Goal: Task Accomplishment & Management: Manage account settings

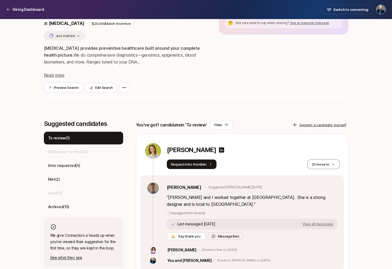
scroll to position [71, 0]
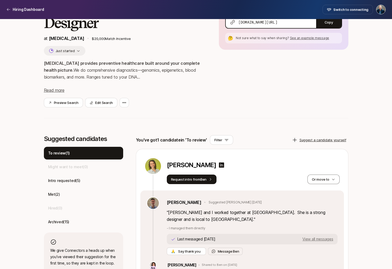
scroll to position [71, 0]
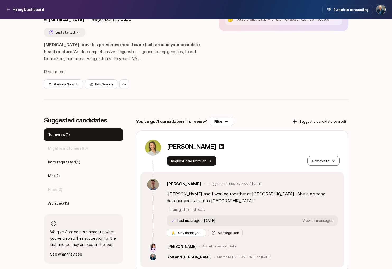
click at [314, 218] on span "View all messages" at bounding box center [317, 220] width 31 height 4
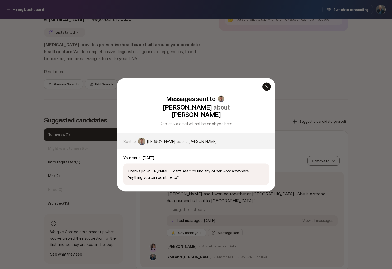
click at [267, 88] on icon "button" at bounding box center [266, 86] width 4 height 4
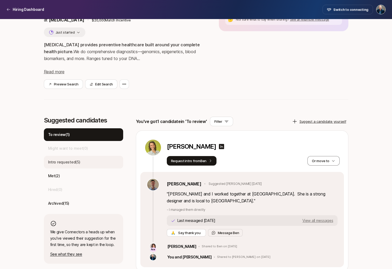
click at [79, 160] on p "Intro requested ( 5 )" at bounding box center [64, 162] width 32 height 6
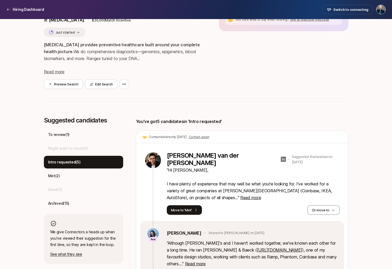
click at [281, 158] on icon at bounding box center [283, 158] width 5 height 5
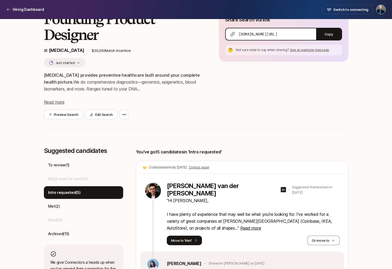
scroll to position [0, 0]
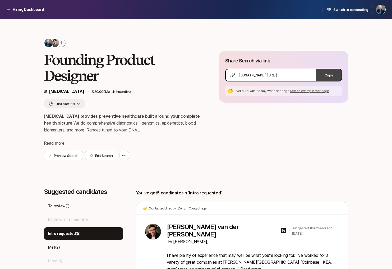
click at [330, 73] on button "Copy" at bounding box center [328, 75] width 25 height 12
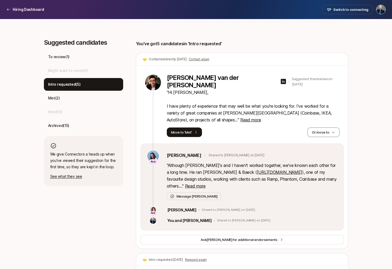
scroll to position [147, 0]
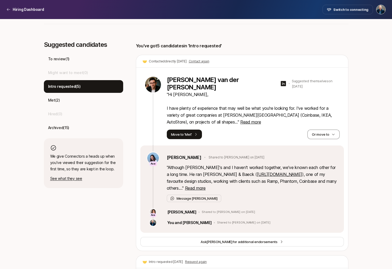
click at [199, 180] on p "" Although [PERSON_NAME]'s and I haven't worked together, we've known each othe…" at bounding box center [252, 177] width 171 height 27
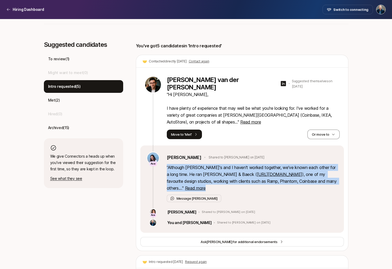
click at [199, 180] on p "" Although [PERSON_NAME]'s and I haven't worked together, we've known each othe…" at bounding box center [252, 177] width 171 height 27
click at [185, 189] on span "Read more" at bounding box center [195, 187] width 21 height 5
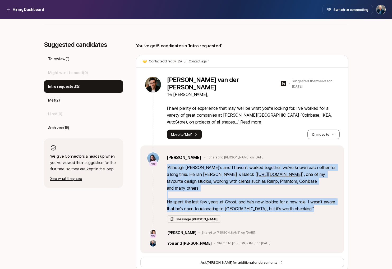
drag, startPoint x: 166, startPoint y: 167, endPoint x: 288, endPoint y: 200, distance: 125.7
click at [288, 200] on p "" Although [PERSON_NAME]'s and I haven't worked together, we've known each othe…" at bounding box center [252, 188] width 171 height 48
copy p "" Although [PERSON_NAME]'s and I haven't worked together, we've known each othe…"
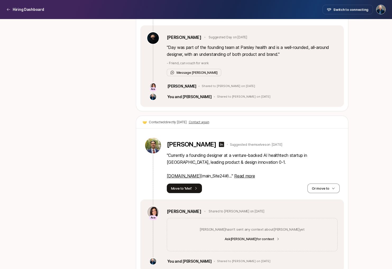
scroll to position [454, 0]
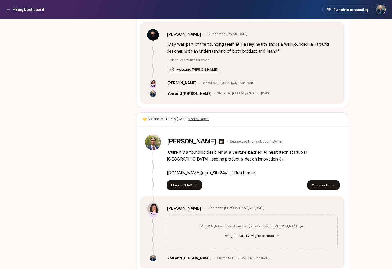
click at [320, 180] on button "Or move to" at bounding box center [323, 185] width 32 height 10
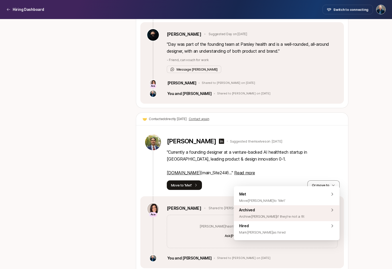
click at [277, 209] on span "Archived Archive [PERSON_NAME] if they're not a fit" at bounding box center [271, 213] width 65 height 13
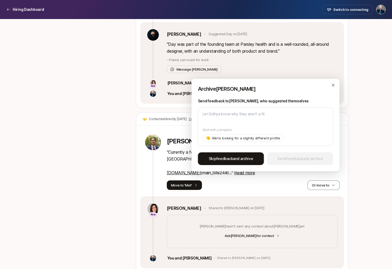
click at [232, 152] on button "Skip feedback and archive" at bounding box center [231, 158] width 66 height 13
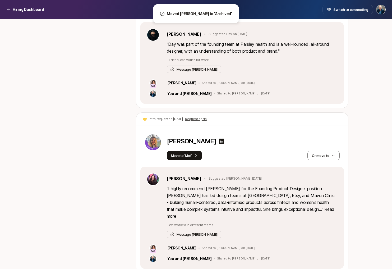
scroll to position [456, 0]
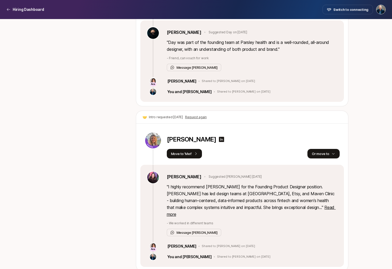
click at [329, 149] on button "Or move to" at bounding box center [323, 154] width 32 height 10
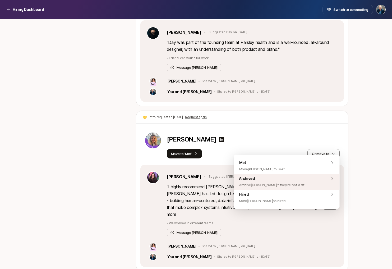
click at [290, 178] on div "Archived Archive [PERSON_NAME] if they're not a fit" at bounding box center [287, 182] width 106 height 16
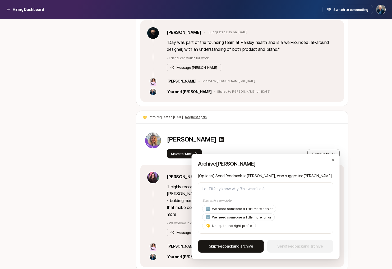
click at [227, 244] on span "feedback" at bounding box center [224, 246] width 17 height 4
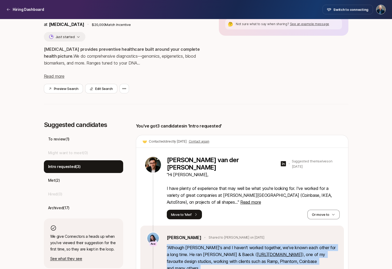
scroll to position [116, 0]
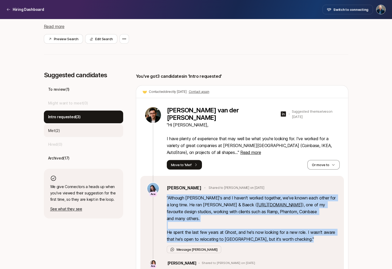
click at [75, 131] on div "Met ( 2 )" at bounding box center [83, 130] width 79 height 13
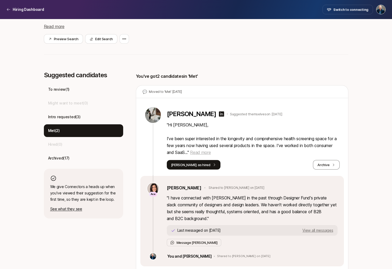
click at [197, 150] on span "Read more" at bounding box center [200, 152] width 21 height 5
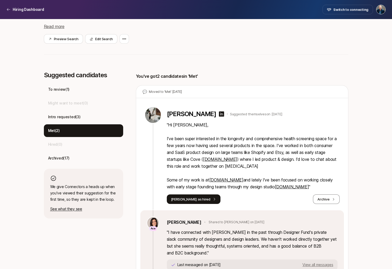
click at [228, 179] on link "[DOMAIN_NAME]" at bounding box center [226, 179] width 34 height 5
click at [287, 187] on link "[DOMAIN_NAME]" at bounding box center [292, 186] width 34 height 5
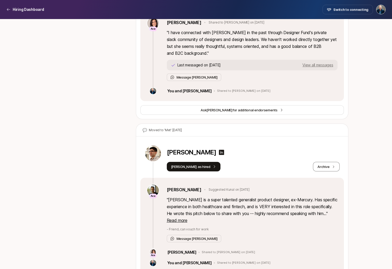
scroll to position [329, 0]
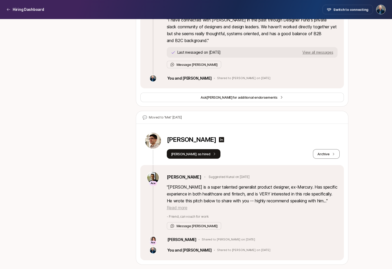
click at [182, 208] on span "Read more" at bounding box center [177, 207] width 21 height 5
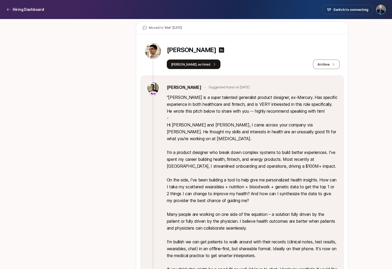
scroll to position [487, 0]
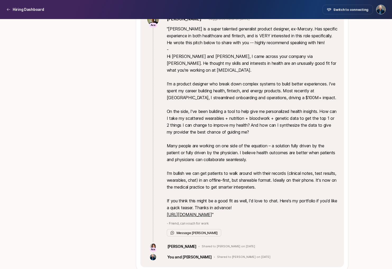
click at [212, 212] on link "[URL][DOMAIN_NAME]" at bounding box center [189, 214] width 45 height 5
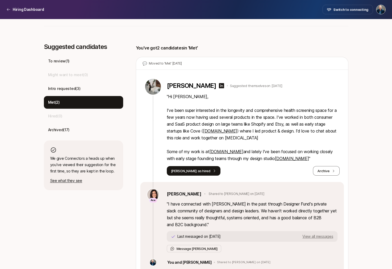
scroll to position [143, 0]
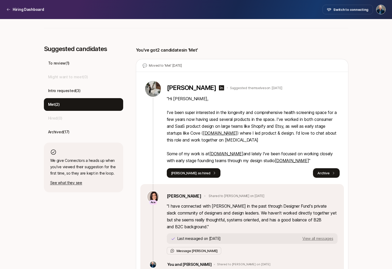
click at [323, 173] on button "Archive" at bounding box center [326, 173] width 26 height 10
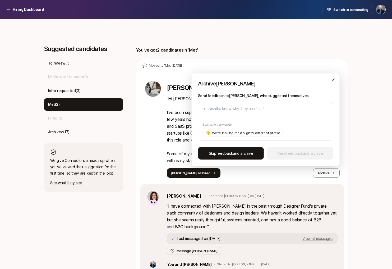
click at [253, 151] on button "Skip feedback and archive" at bounding box center [231, 153] width 66 height 13
type textarea "x"
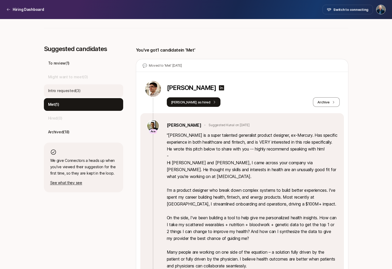
click at [80, 92] on div "Intro requested ( 3 )" at bounding box center [83, 90] width 79 height 13
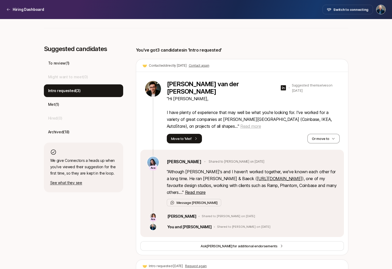
click at [240, 128] on span "Read more" at bounding box center [250, 125] width 21 height 5
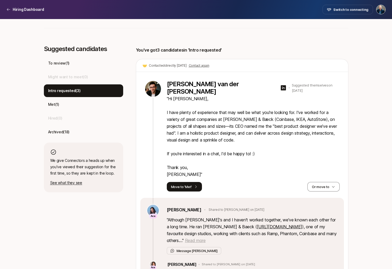
click at [185, 240] on span "Read more" at bounding box center [195, 239] width 21 height 5
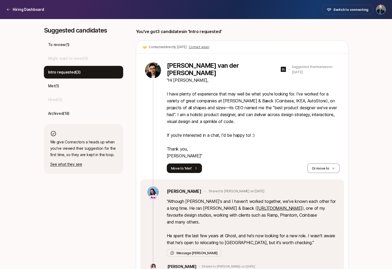
scroll to position [161, 0]
click at [257, 209] on link "[URL][DOMAIN_NAME]" at bounding box center [279, 207] width 45 height 5
